Goal: Complete application form

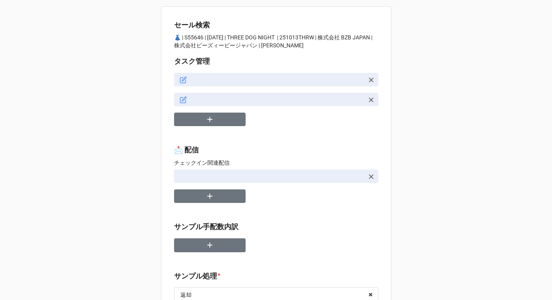
type textarea "x"
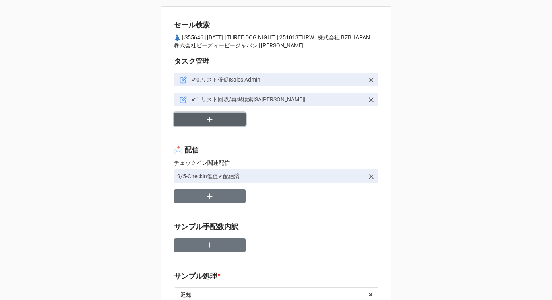
click at [210, 121] on icon "button" at bounding box center [210, 119] width 9 height 9
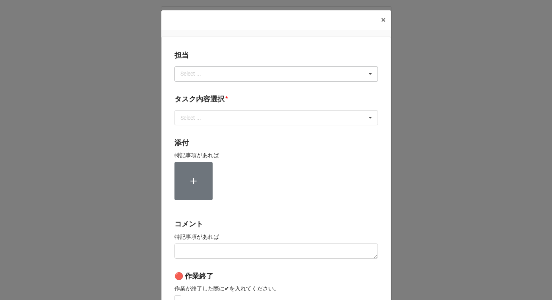
click at [205, 76] on div "Select ..." at bounding box center [195, 73] width 34 height 9
type input "[PERSON_NAME]"
click at [198, 88] on div "[PERSON_NAME]" at bounding box center [276, 88] width 203 height 15
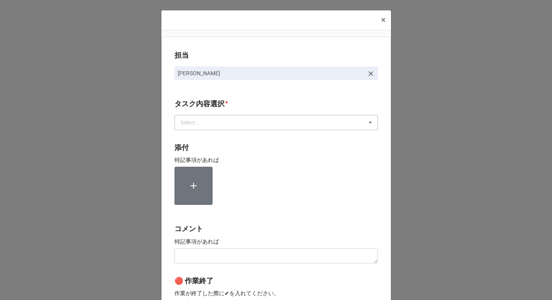
click at [196, 125] on div "Select ..." at bounding box center [195, 122] width 34 height 9
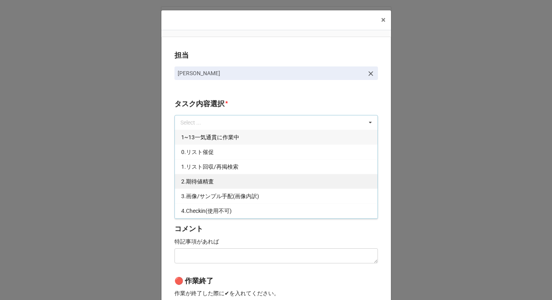
click at [195, 183] on span "2.期待値精査" at bounding box center [197, 181] width 33 height 6
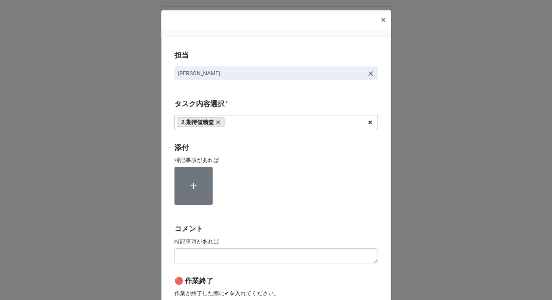
click at [167, 169] on div "担当 [PERSON_NAME][GEOGRAPHIC_DATA]内容選択 * 2.期待値精査 1~13一気通貫に作業中 0.リスト催促 1.リスト回収/再掲…" at bounding box center [276, 197] width 230 height 320
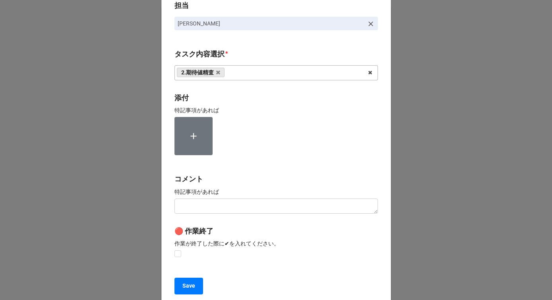
scroll to position [120, 0]
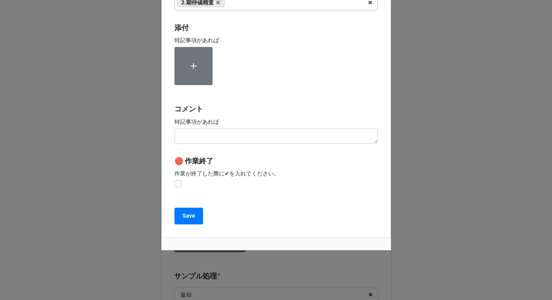
click at [177, 180] on label at bounding box center [178, 180] width 7 height 0
checkbox input "true"
click at [180, 211] on button "Save" at bounding box center [189, 216] width 29 height 17
type textarea "x"
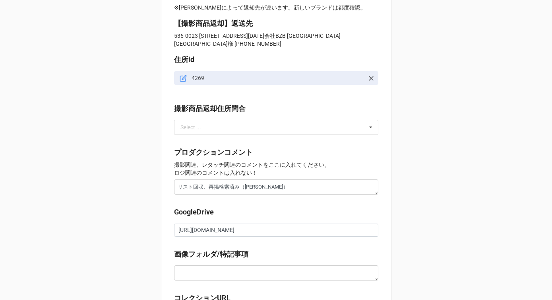
scroll to position [887, 0]
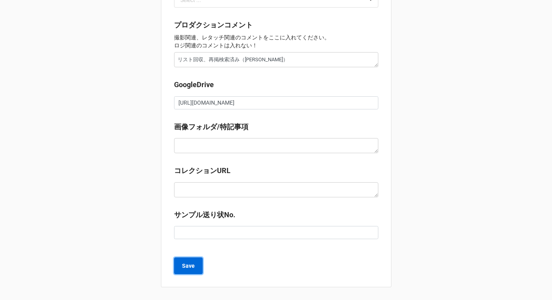
click at [189, 270] on button "Save" at bounding box center [188, 265] width 29 height 17
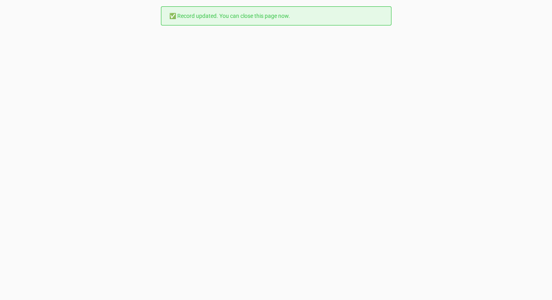
scroll to position [0, 0]
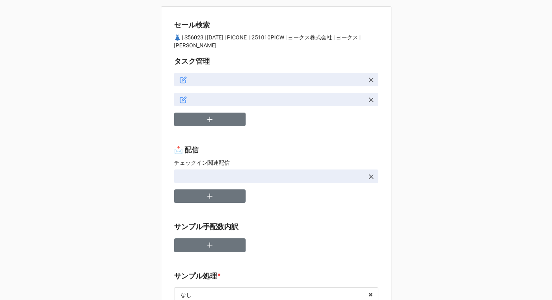
type textarea "x"
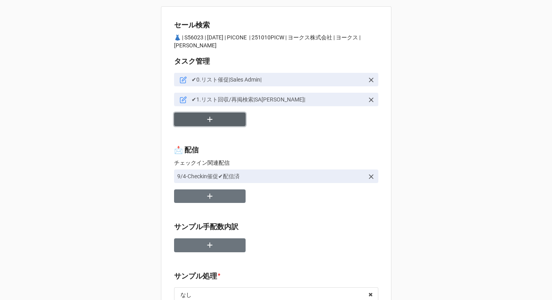
click at [206, 116] on icon "button" at bounding box center [210, 119] width 9 height 9
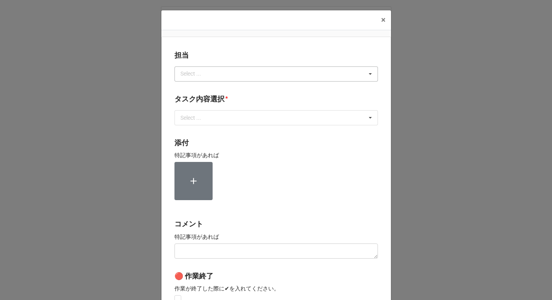
click at [197, 75] on div "Select ..." at bounding box center [195, 73] width 34 height 9
type input "[PERSON_NAME]"
click at [188, 89] on span "[PERSON_NAME]" at bounding box center [202, 88] width 43 height 6
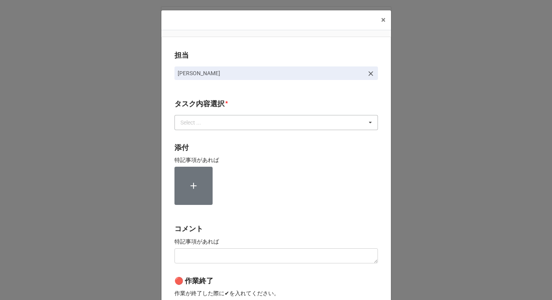
click at [188, 128] on div "Select ... 1~13一気通貫に作業中 0.リスト催促 1.リスト回収/再掲検索 2.期待値精査 3.画像/サンプル手配(画像内訳) 4.Checki…" at bounding box center [277, 122] width 204 height 15
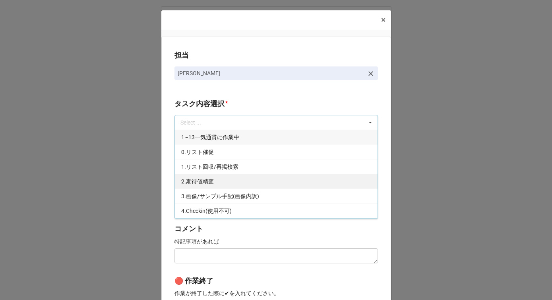
click at [191, 183] on span "2.期待値精査" at bounding box center [197, 181] width 33 height 6
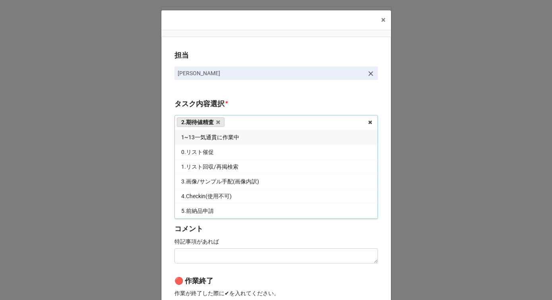
click at [168, 171] on div "担当 [PERSON_NAME][GEOGRAPHIC_DATA]内容選択 * 2.期待値精査 1~13一気通貫に作業中 0.リスト催促 1.リスト回収/再掲…" at bounding box center [276, 197] width 230 height 320
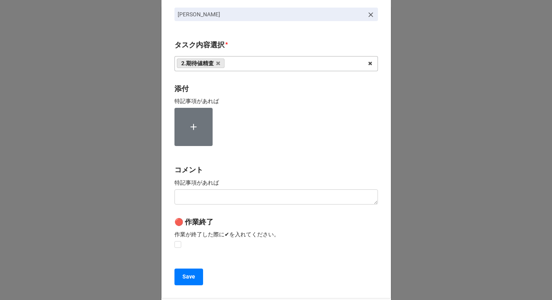
scroll to position [120, 0]
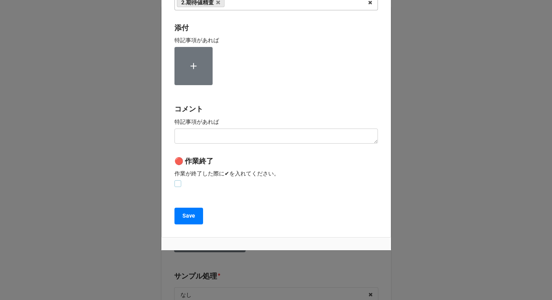
click at [177, 180] on label at bounding box center [178, 180] width 7 height 0
checkbox input "true"
click at [182, 223] on button "Save" at bounding box center [189, 216] width 29 height 17
type textarea "x"
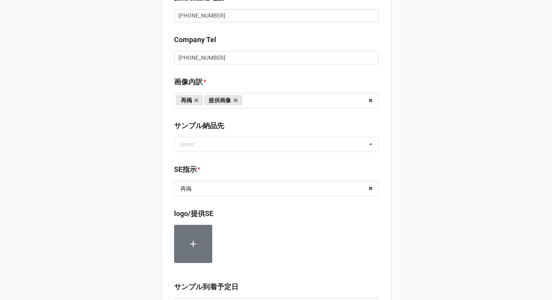
scroll to position [851, 0]
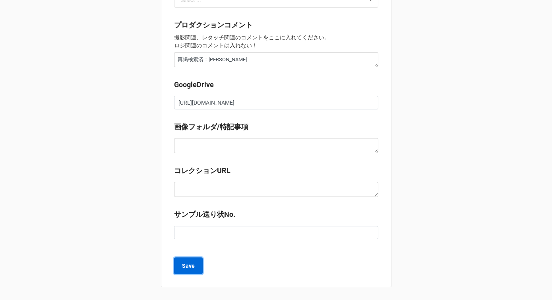
click at [188, 269] on b "Save" at bounding box center [188, 266] width 13 height 8
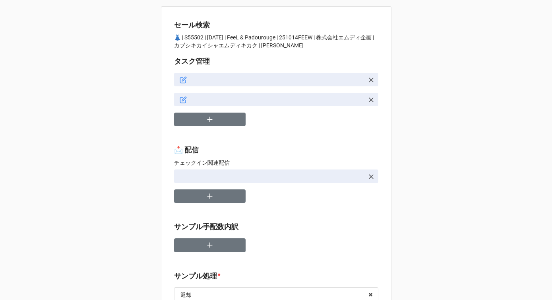
type textarea "x"
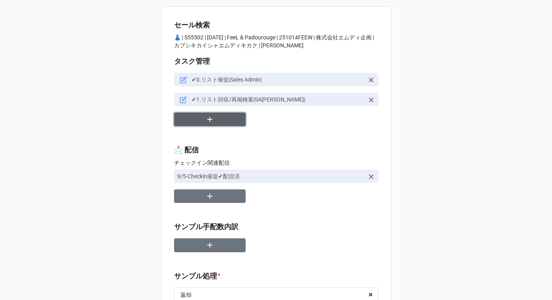
click at [200, 118] on button "button" at bounding box center [210, 119] width 72 height 14
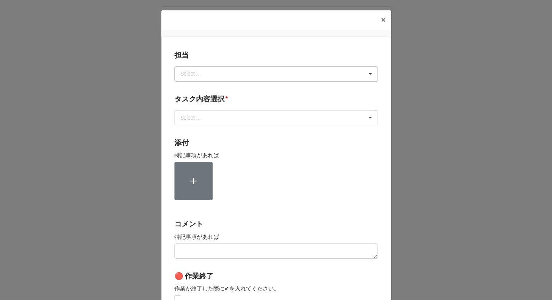
click at [200, 73] on div "Select ..." at bounding box center [195, 73] width 34 height 9
type input "あ"
type input "[PERSON_NAME]"
click at [198, 70] on div "川島 川島 Select ... No results found." at bounding box center [277, 73] width 204 height 15
click at [191, 91] on div "[PERSON_NAME]" at bounding box center [276, 88] width 203 height 15
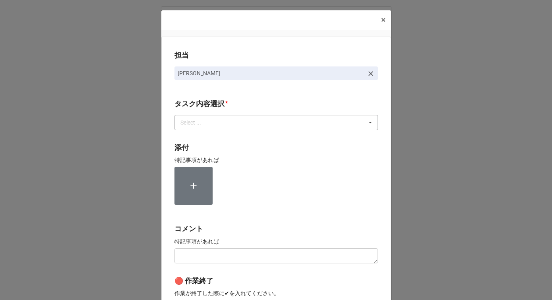
click at [189, 122] on div "Select ..." at bounding box center [195, 122] width 34 height 9
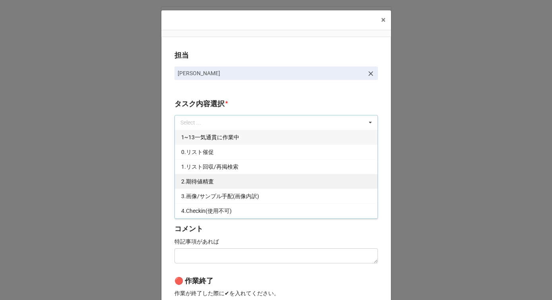
click at [188, 180] on span "2.期待値精査" at bounding box center [197, 181] width 33 height 6
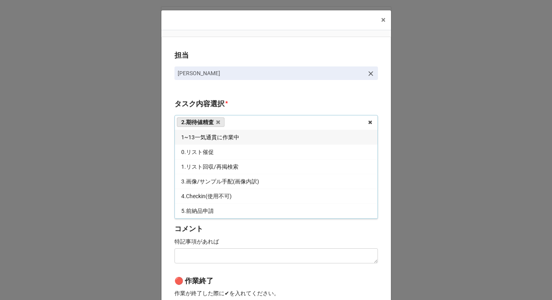
click at [166, 163] on div "担当 [PERSON_NAME][GEOGRAPHIC_DATA]内容選択 * 2.期待値精査 1~13一気通貫に作業中 0.リスト催促 1.リスト回収/再掲…" at bounding box center [276, 197] width 230 height 320
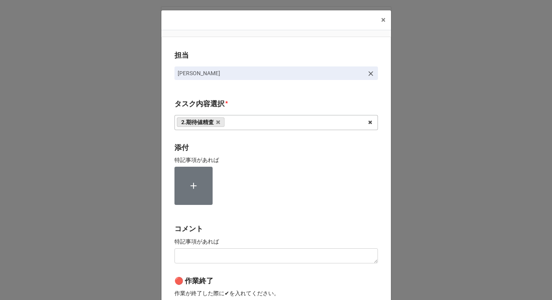
scroll to position [120, 0]
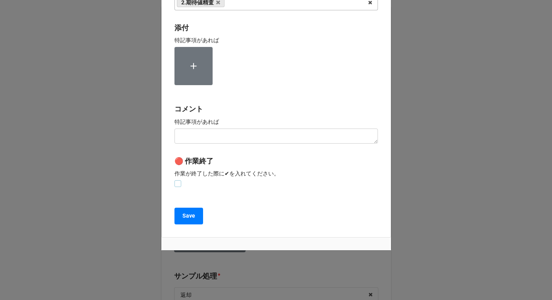
click at [176, 180] on label at bounding box center [178, 180] width 7 height 0
checkbox input "true"
click at [182, 212] on b "Save" at bounding box center [188, 215] width 13 height 8
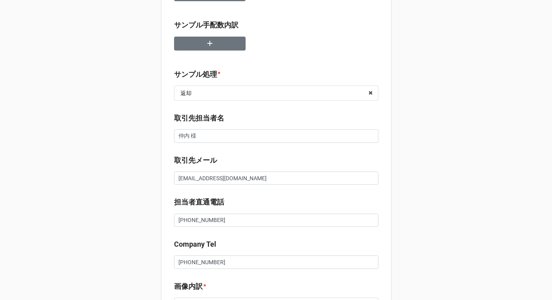
scroll to position [244, 0]
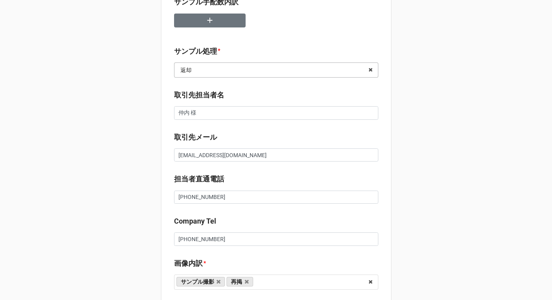
click at [335, 67] on input "text" at bounding box center [277, 70] width 204 height 14
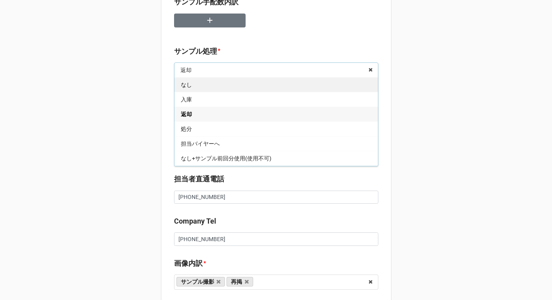
click at [232, 87] on div "なし" at bounding box center [277, 84] width 204 height 15
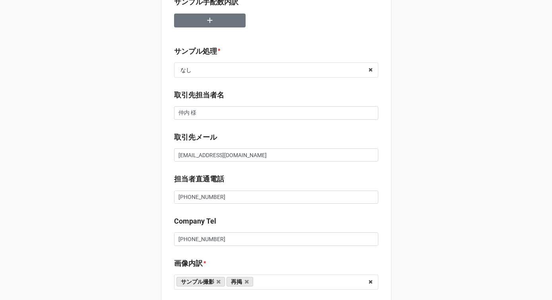
scroll to position [317, 0]
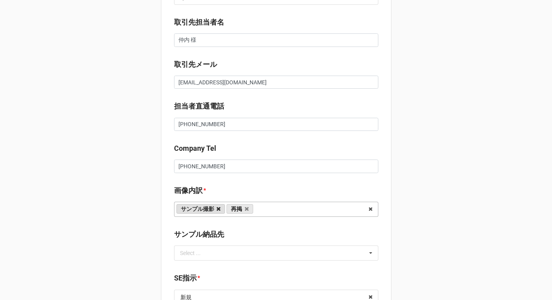
click at [217, 210] on icon at bounding box center [219, 208] width 4 height 5
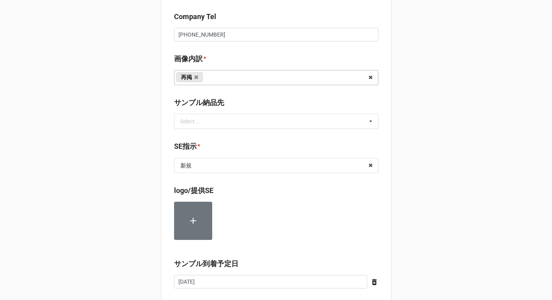
scroll to position [462, 0]
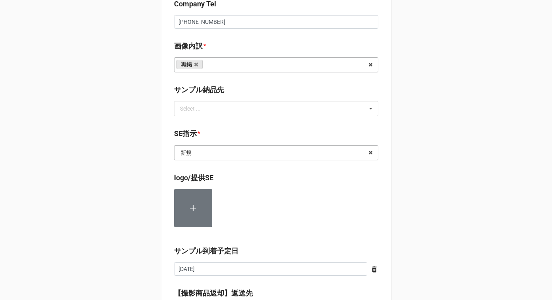
click at [213, 154] on input "text" at bounding box center [277, 152] width 204 height 14
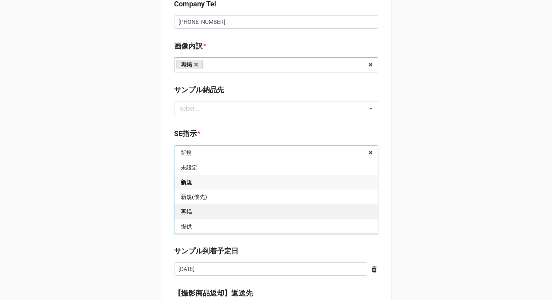
click at [201, 215] on div "再掲" at bounding box center [277, 211] width 204 height 15
type textarea "x"
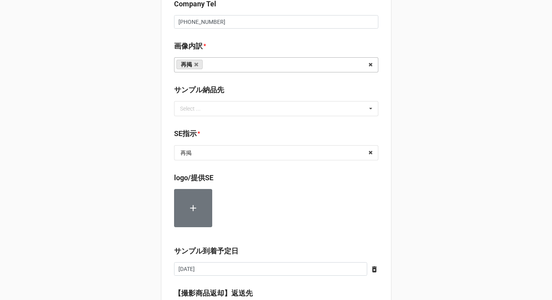
click at [161, 206] on div "セール検索 👗 | S55502 | 10/14 (火) | FeeL & Padourouge | 251014FEEW | 株式会社エムディ企画 | カブ…" at bounding box center [276, 114] width 231 height 1139
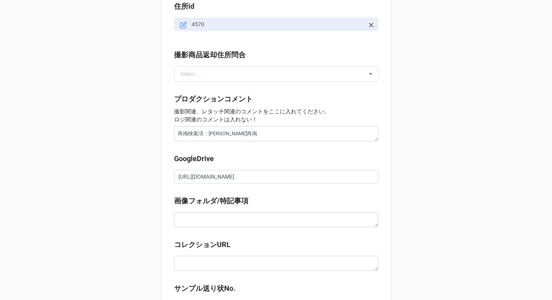
scroll to position [851, 0]
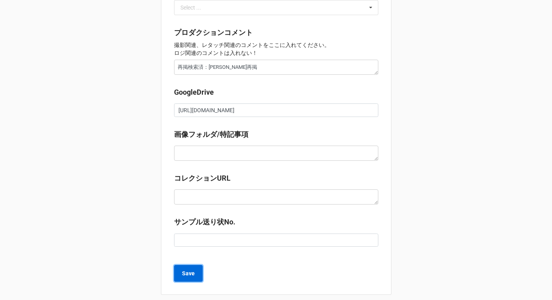
click at [191, 269] on b "Save" at bounding box center [188, 273] width 13 height 8
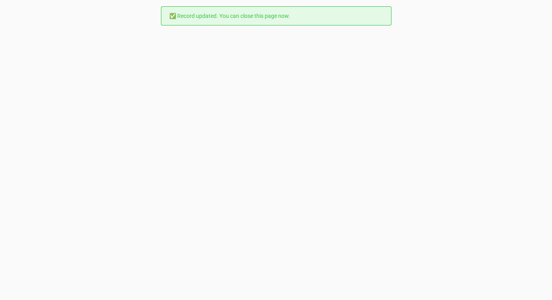
scroll to position [0, 0]
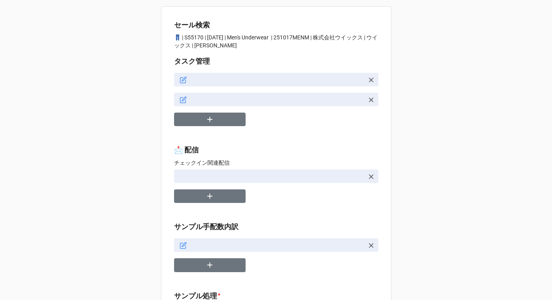
type textarea "x"
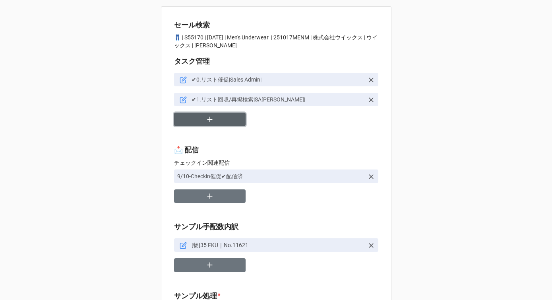
click at [214, 118] on button "button" at bounding box center [210, 119] width 72 height 14
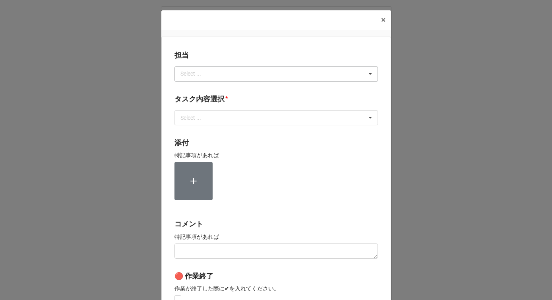
click at [223, 77] on div "Select ... No results found." at bounding box center [277, 73] width 204 height 15
type input "[PERSON_NAME]"
click at [209, 89] on div "[PERSON_NAME]" at bounding box center [276, 88] width 203 height 15
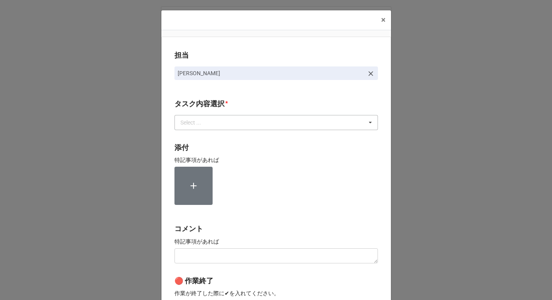
click at [202, 124] on div "Select ..." at bounding box center [195, 122] width 34 height 9
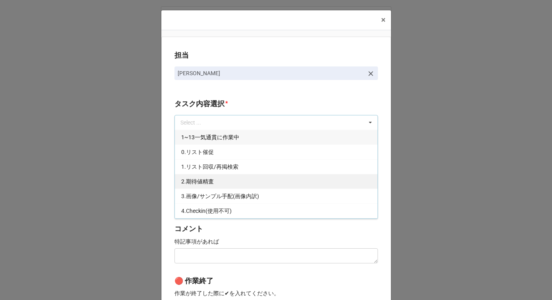
click at [199, 181] on span "2.期待値精査" at bounding box center [197, 181] width 33 height 6
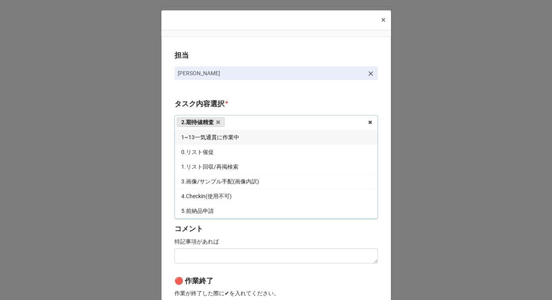
click at [230, 103] on b "タスク内容選択 *" at bounding box center [277, 105] width 204 height 14
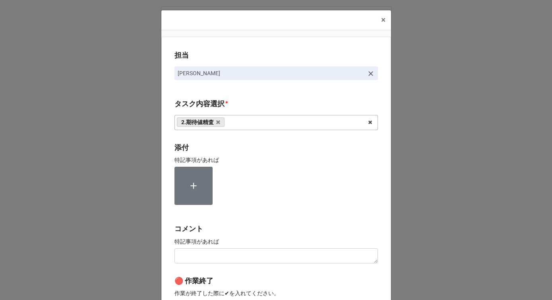
scroll to position [117, 0]
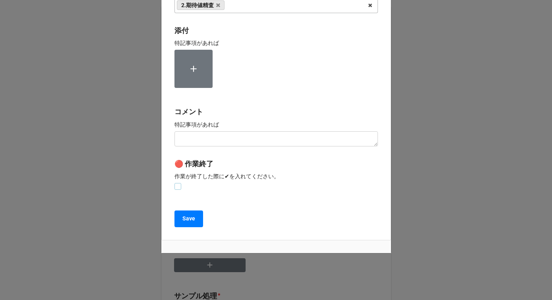
click at [175, 183] on label at bounding box center [178, 183] width 7 height 0
checkbox input "true"
click at [179, 218] on button "Save" at bounding box center [189, 218] width 29 height 17
type textarea "x"
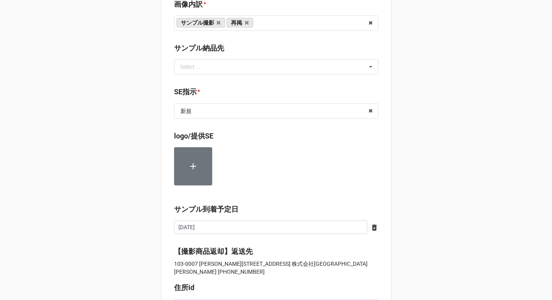
scroll to position [879, 0]
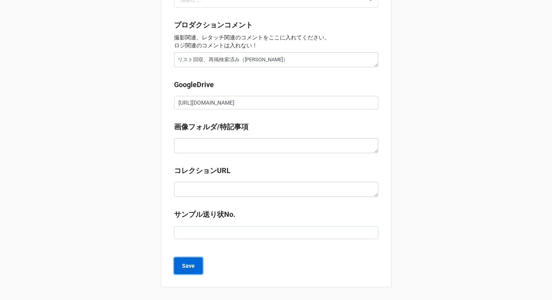
click at [188, 263] on b "Save" at bounding box center [188, 266] width 13 height 8
